Goal: Task Accomplishment & Management: Manage account settings

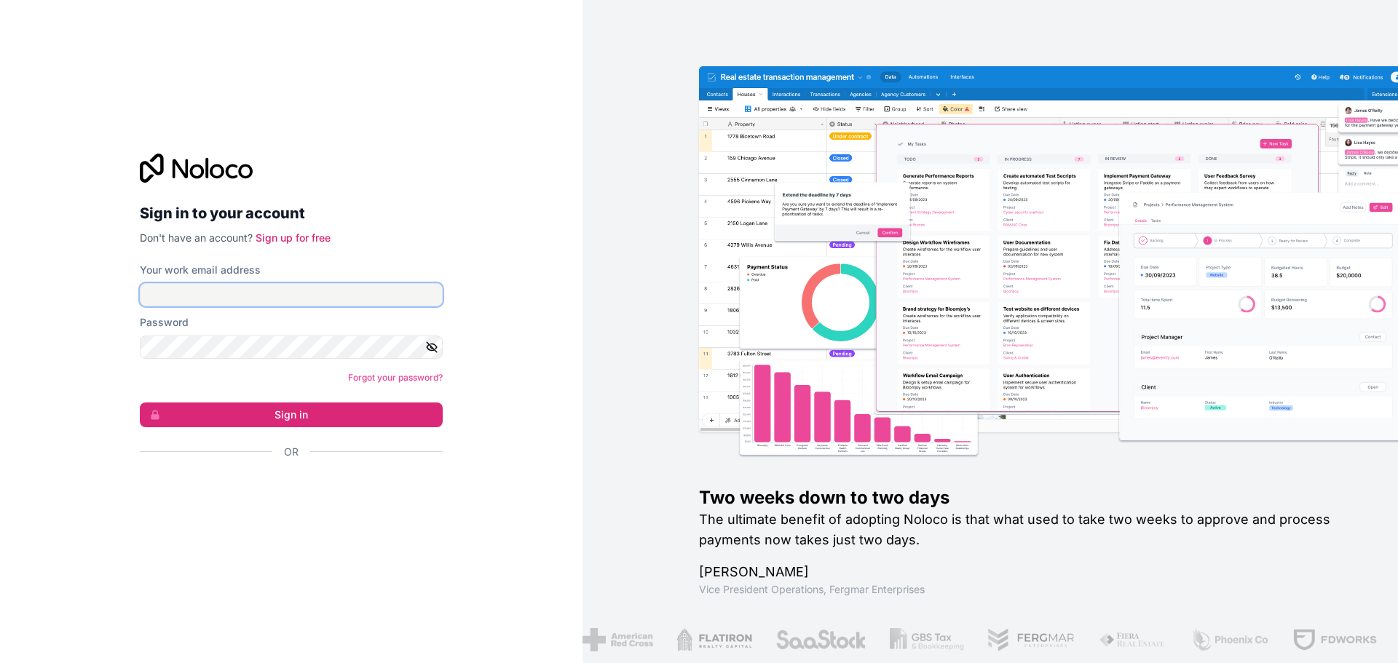
click at [366, 305] on input "Your work email address" at bounding box center [291, 294] width 303 height 23
type input "shadab@albacars.ae"
click at [338, 424] on button "Sign in" at bounding box center [291, 415] width 303 height 25
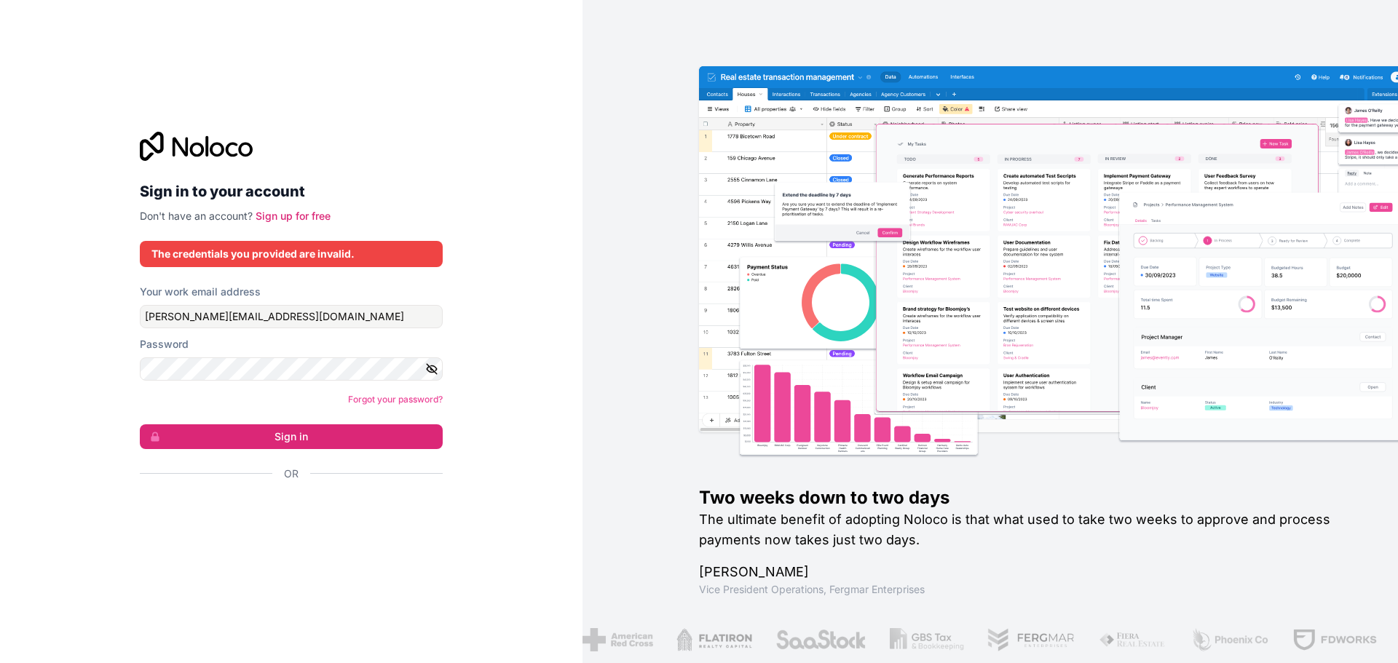
click at [433, 371] on icon "button" at bounding box center [432, 369] width 10 height 10
click at [296, 435] on button "Sign in" at bounding box center [291, 436] width 303 height 25
click at [299, 437] on button "Sign in" at bounding box center [291, 436] width 303 height 25
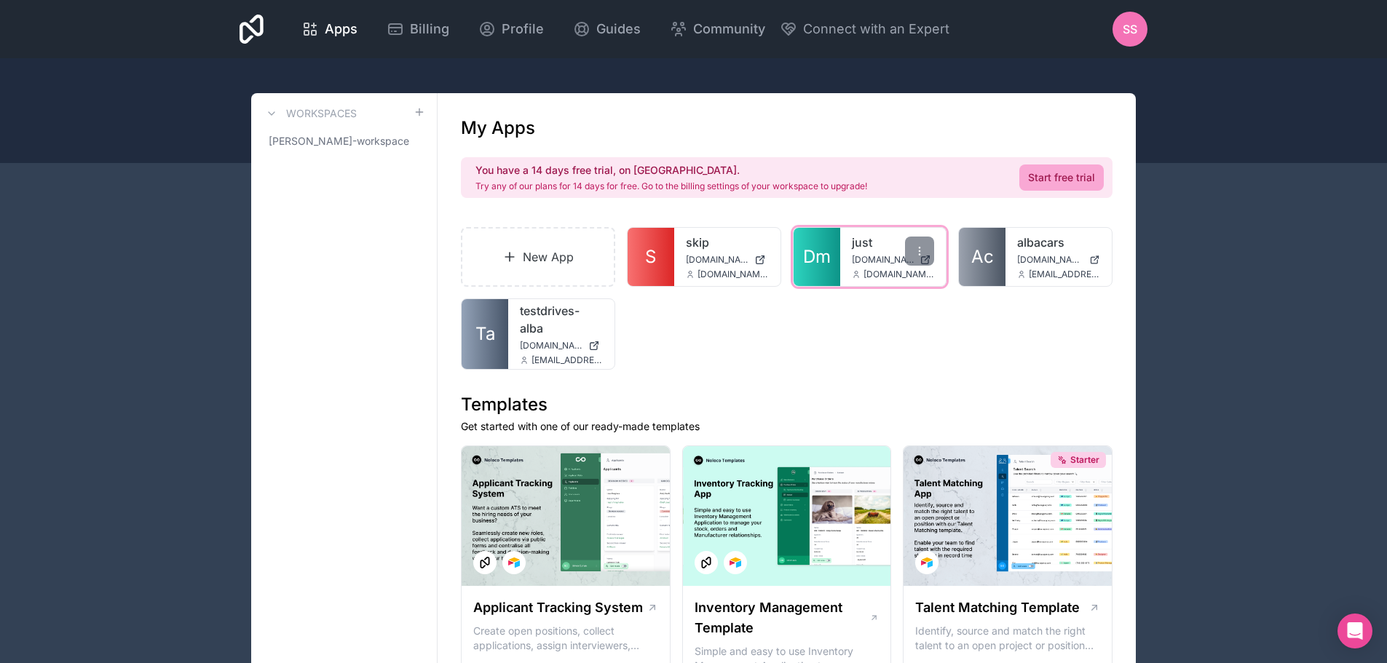
click at [846, 253] on div "just just.noloco.co syed.sj@albacars.ae" at bounding box center [893, 257] width 106 height 58
click at [832, 264] on link "Dm" at bounding box center [816, 257] width 47 height 58
click at [998, 255] on link "Ac" at bounding box center [982, 257] width 47 height 58
